Goal: Task Accomplishment & Management: Complete application form

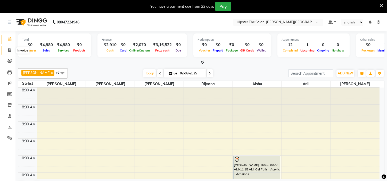
click at [11, 48] on span at bounding box center [9, 51] width 9 height 6
select select "8592"
select select "service"
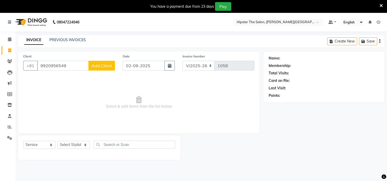
type input "9920956549"
click at [98, 64] on span "Add Client" at bounding box center [102, 65] width 20 height 5
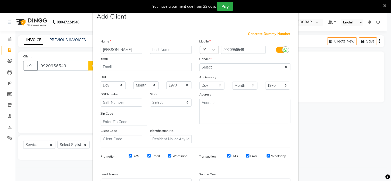
type input "Divija"
click at [283, 67] on select "Select Male Female Other Prefer Not To Say" at bounding box center [245, 67] width 91 height 8
select select "female"
click at [200, 63] on select "Select Male Female Other Prefer Not To Say" at bounding box center [245, 67] width 91 height 8
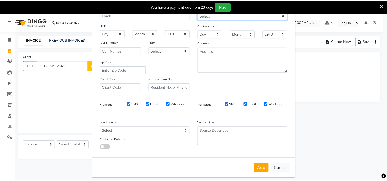
scroll to position [57, 0]
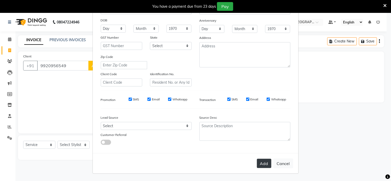
click at [258, 163] on button "Add" at bounding box center [264, 163] width 14 height 9
select select
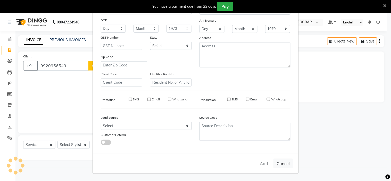
select select
checkbox input "false"
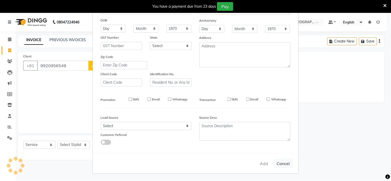
checkbox input "false"
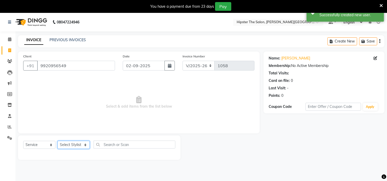
click at [85, 146] on select "Select Stylist Aarushi aishu altaf anil ashik bhavin irene julie Khandu Manager…" at bounding box center [74, 145] width 32 height 8
select select "85977"
click at [58, 141] on select "Select Stylist Aarushi aishu altaf anil ashik bhavin irene julie Khandu Manager…" at bounding box center [74, 145] width 32 height 8
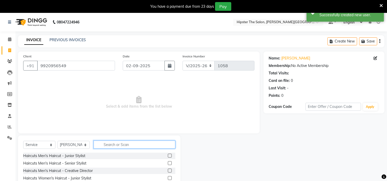
click at [125, 144] on input "text" at bounding box center [135, 145] width 82 height 8
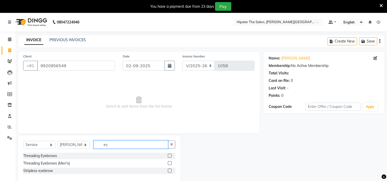
type input "ey"
click at [169, 157] on label at bounding box center [170, 156] width 4 height 4
click at [169, 157] on input "checkbox" at bounding box center [169, 155] width 3 height 3
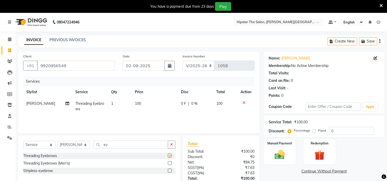
checkbox input "false"
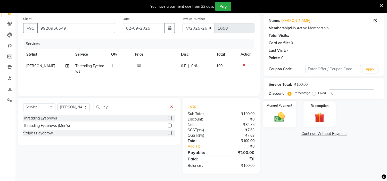
click at [273, 116] on img at bounding box center [279, 117] width 17 height 12
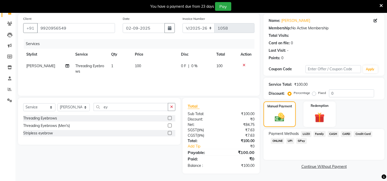
click at [336, 134] on span "CASH" at bounding box center [333, 134] width 11 height 6
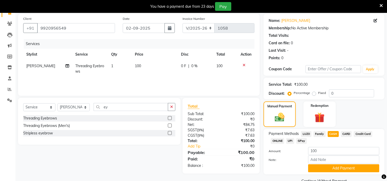
scroll to position [49, 0]
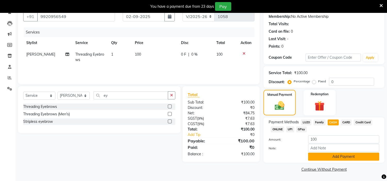
click at [334, 158] on button "Add Payment" at bounding box center [343, 157] width 71 height 8
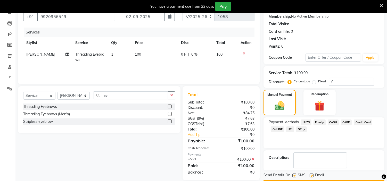
scroll to position [63, 0]
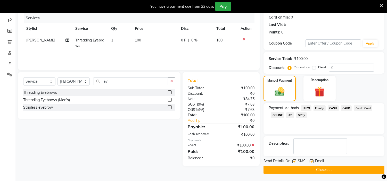
click at [330, 171] on button "Checkout" at bounding box center [324, 170] width 121 height 8
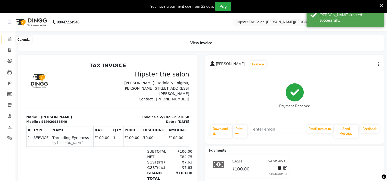
click at [12, 38] on span at bounding box center [9, 40] width 9 height 6
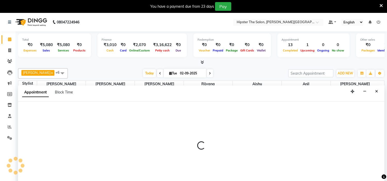
scroll to position [13, 0]
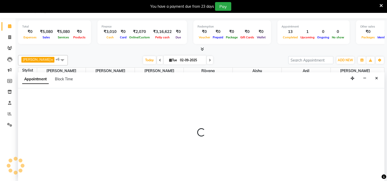
select select "85977"
select select "540"
select select "tentative"
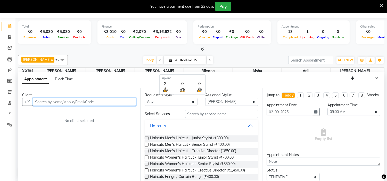
scroll to position [0, 0]
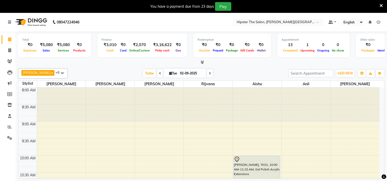
click at [207, 75] on span at bounding box center [210, 73] width 6 height 8
type input "[DATE]"
